Goal: Use online tool/utility: Utilize a website feature to perform a specific function

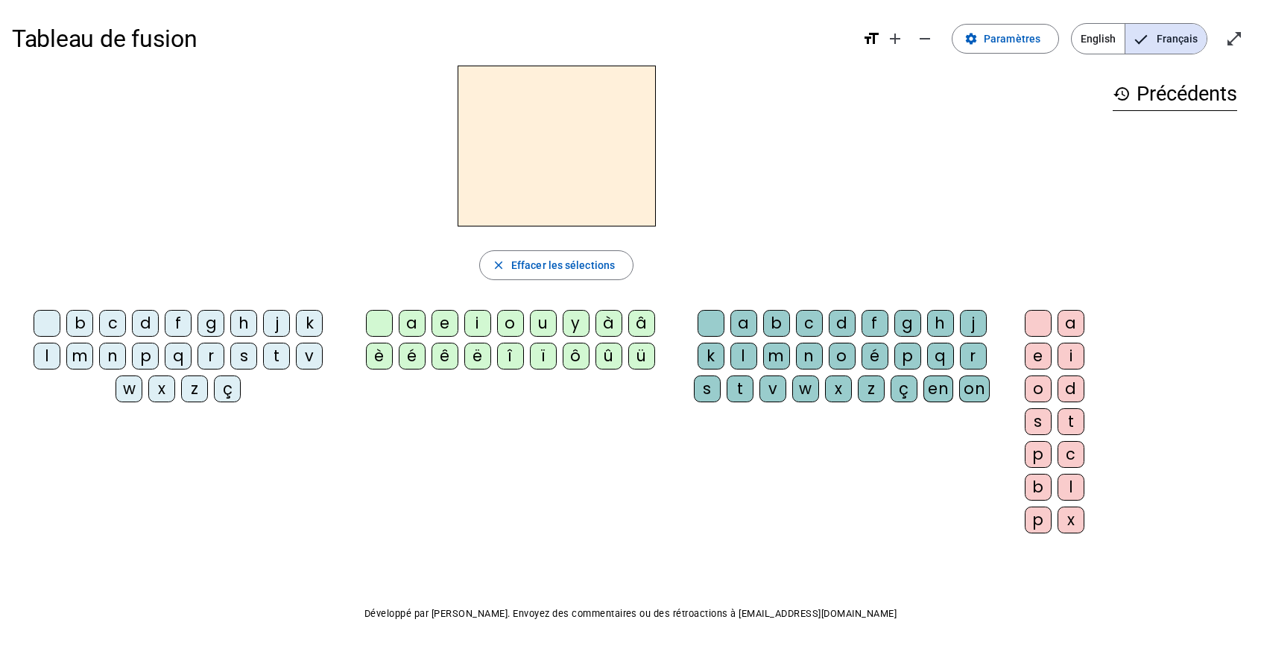
click at [132, 356] on div "p" at bounding box center [145, 356] width 27 height 27
click at [414, 325] on div "a" at bounding box center [412, 323] width 27 height 27
click at [960, 348] on div "r" at bounding box center [973, 356] width 27 height 27
click at [103, 312] on div "c" at bounding box center [112, 323] width 27 height 27
click at [731, 356] on div "l" at bounding box center [744, 356] width 27 height 27
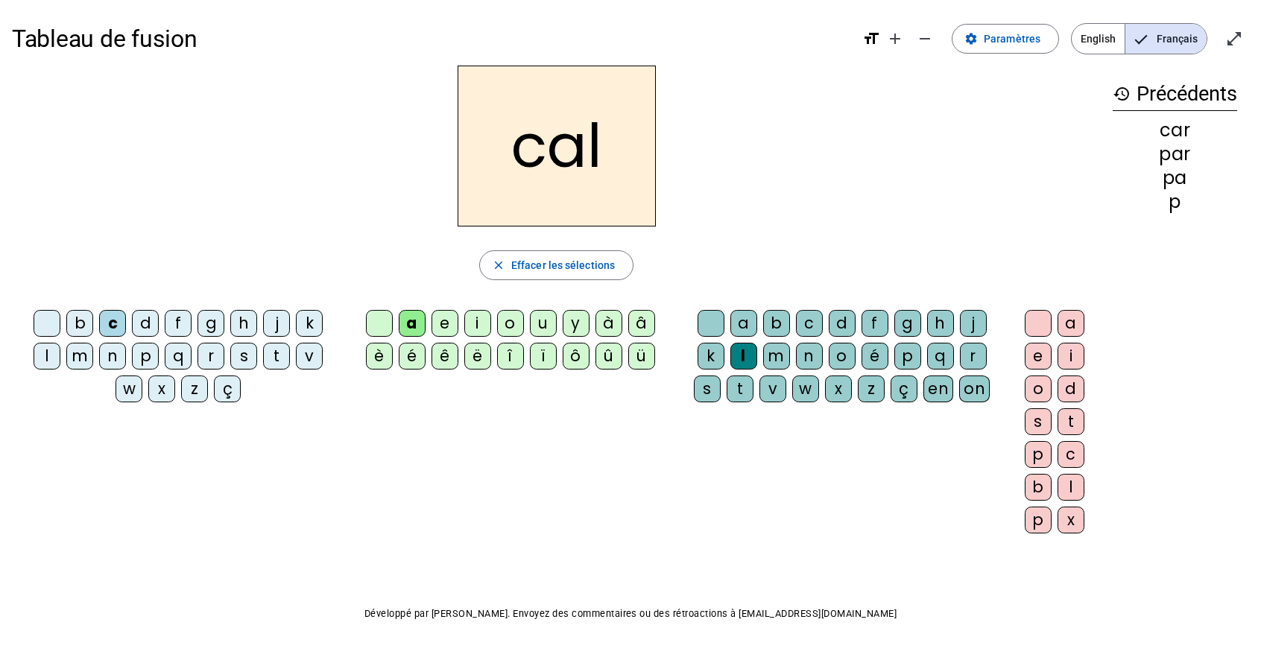
click at [296, 356] on div "v" at bounding box center [309, 356] width 27 height 27
click at [71, 317] on div "b" at bounding box center [79, 323] width 27 height 27
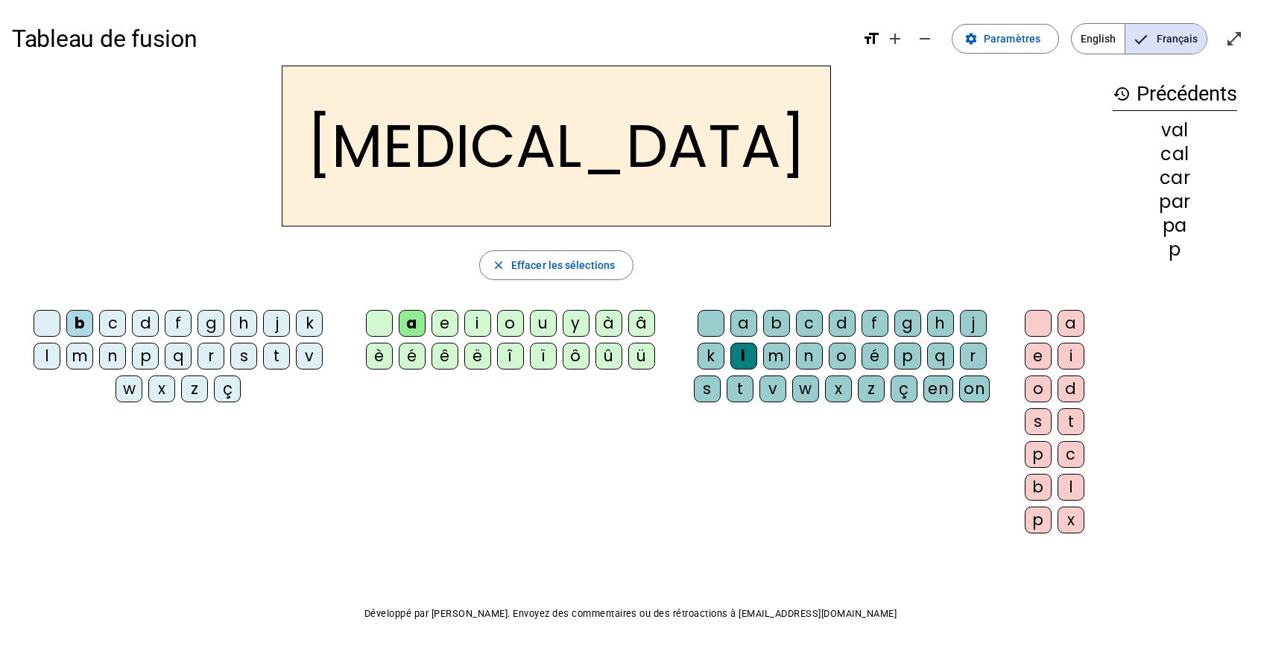
click at [796, 321] on div "c" at bounding box center [809, 323] width 27 height 27
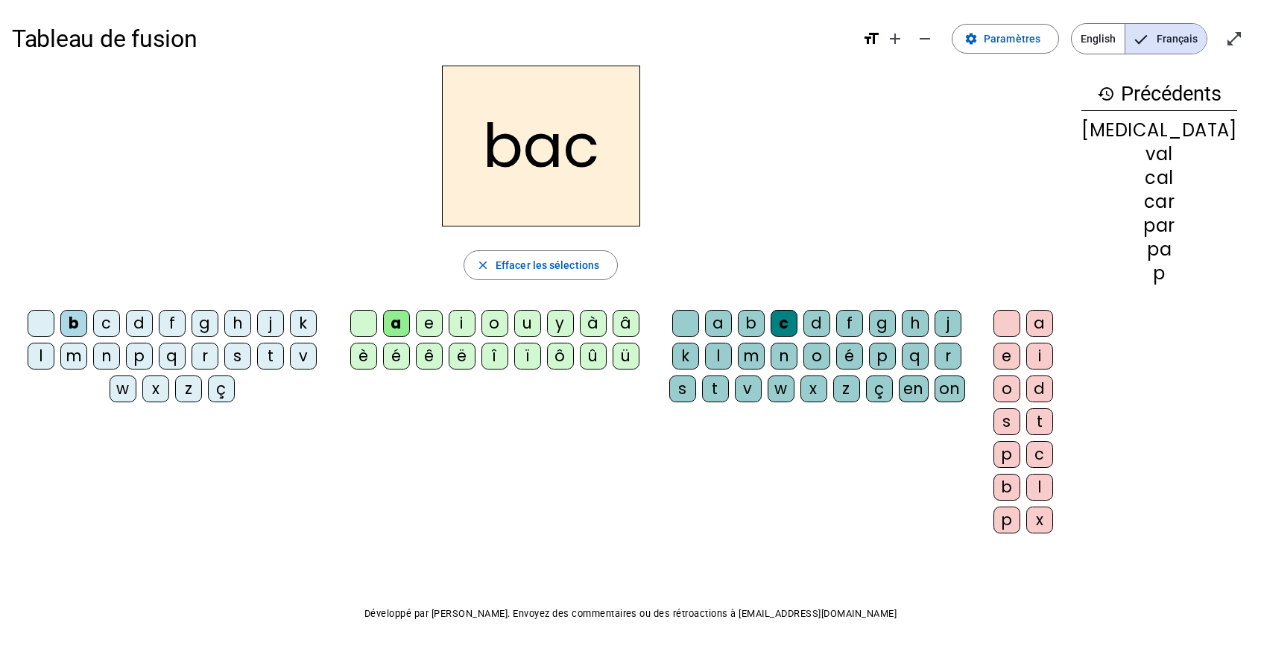
click at [224, 356] on div "s" at bounding box center [237, 356] width 27 height 27
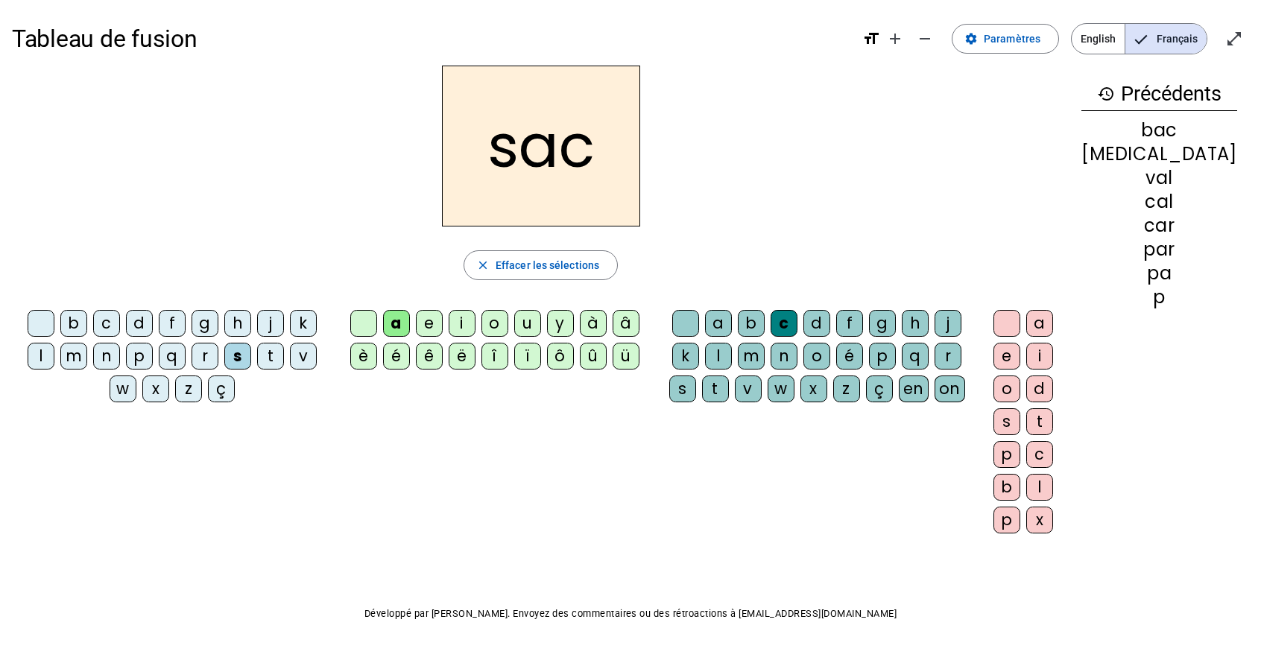
click at [705, 356] on div "l" at bounding box center [718, 356] width 27 height 27
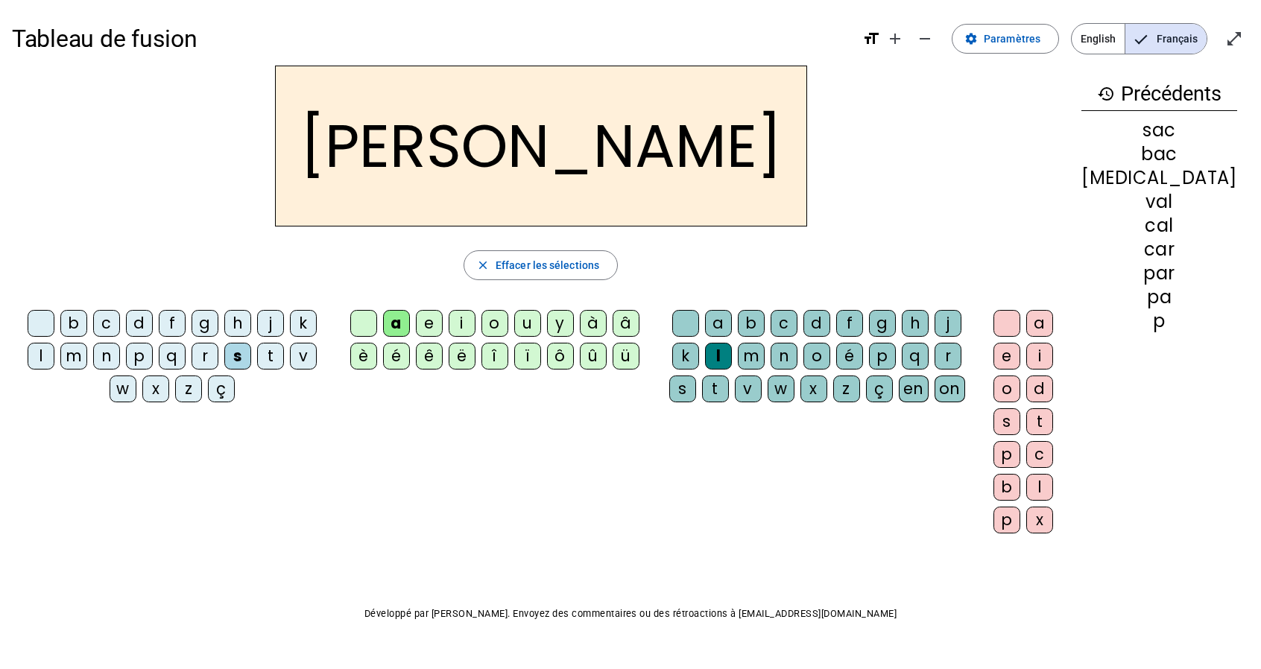
click at [694, 320] on div at bounding box center [685, 323] width 27 height 27
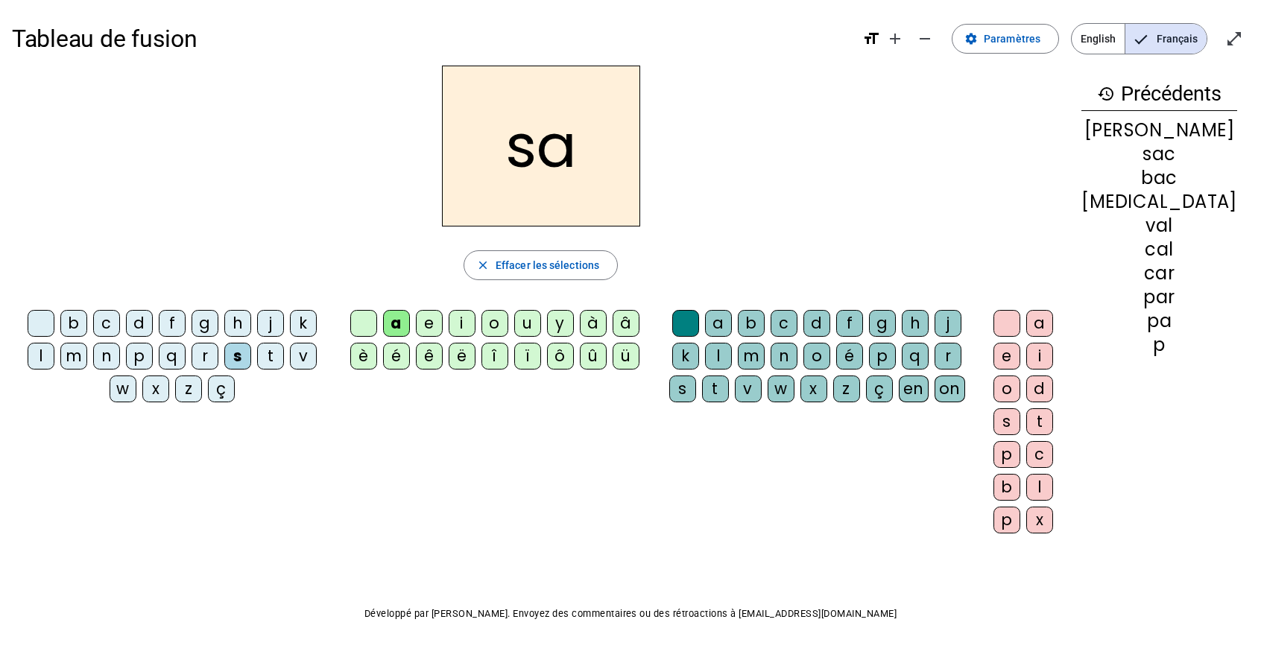
click at [537, 326] on div "u" at bounding box center [527, 323] width 27 height 27
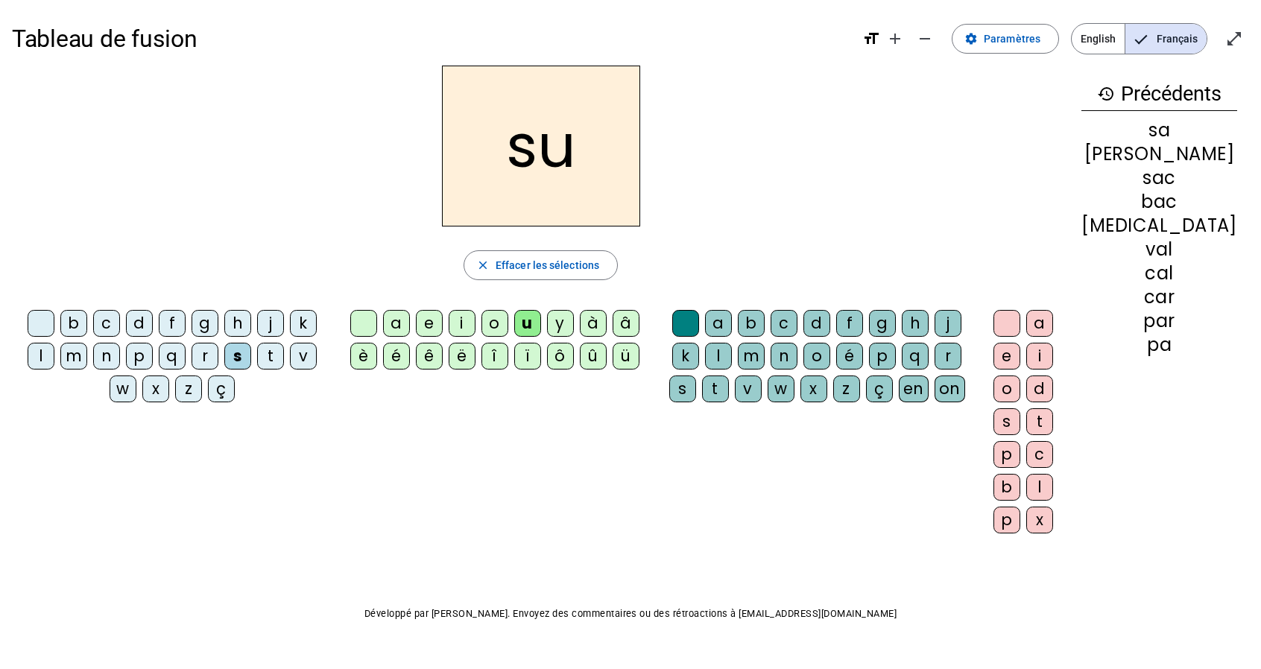
click at [935, 353] on div "r" at bounding box center [948, 356] width 27 height 27
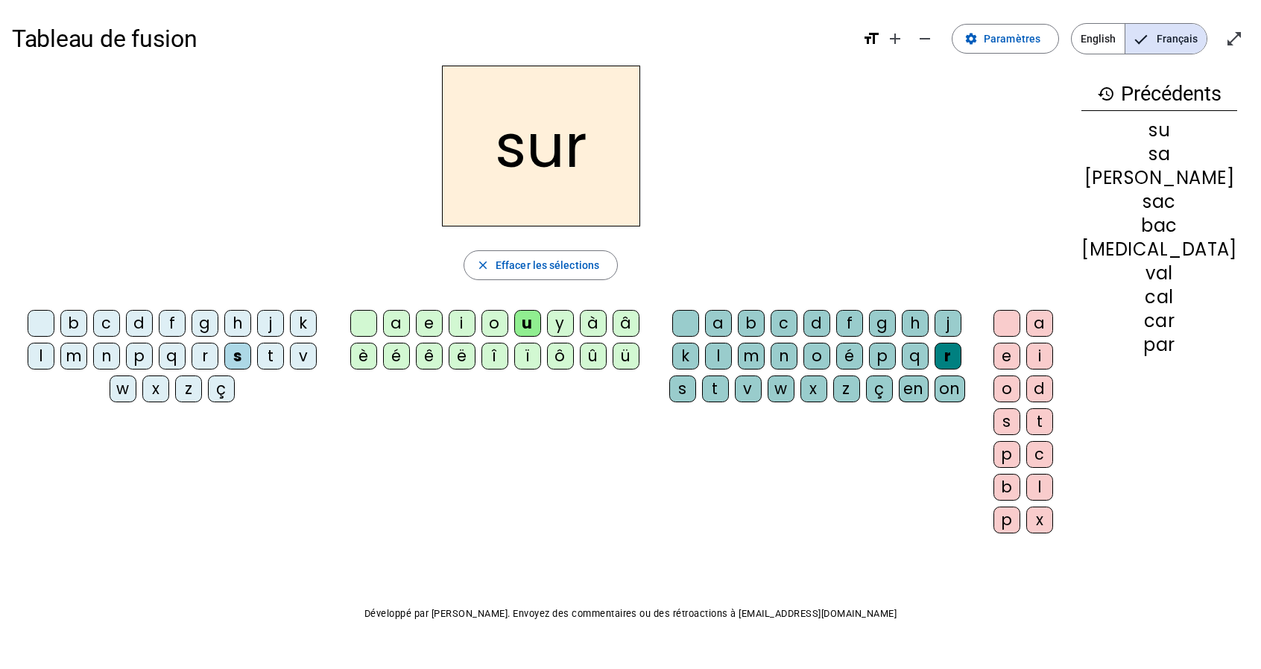
click at [60, 354] on div "m" at bounding box center [73, 356] width 27 height 27
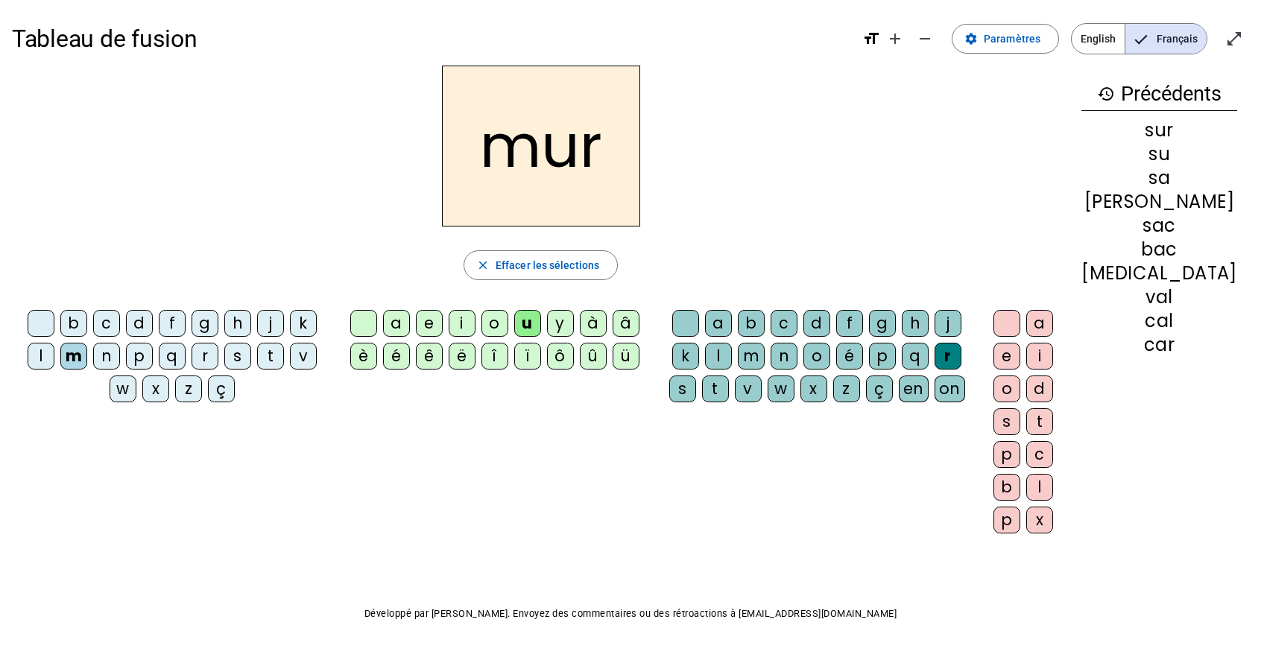
click at [126, 327] on div "d" at bounding box center [139, 323] width 27 height 27
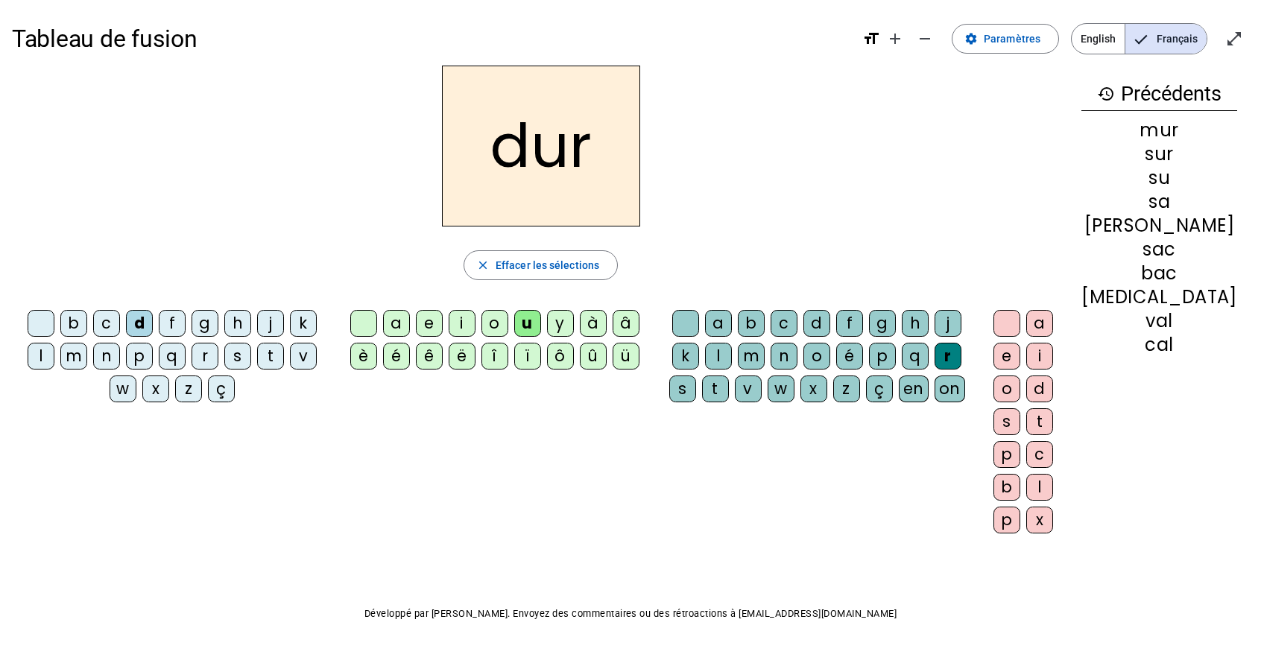
click at [126, 359] on div "p" at bounding box center [139, 356] width 27 height 27
